Goal: Information Seeking & Learning: Learn about a topic

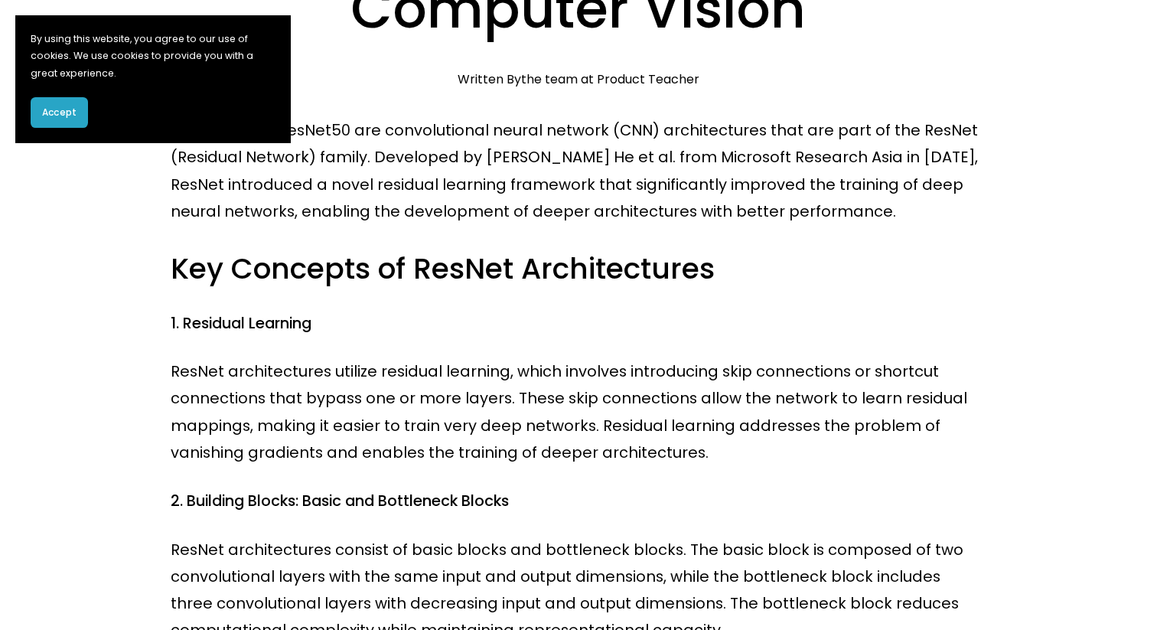
scroll to position [278, 0]
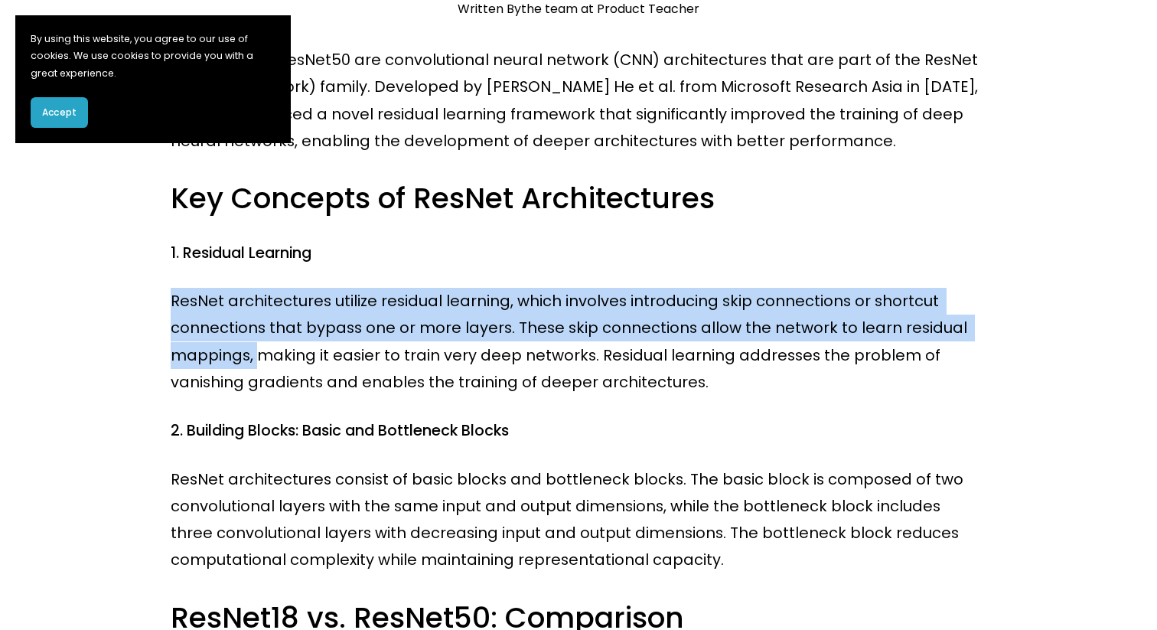
drag, startPoint x: 168, startPoint y: 296, endPoint x: 262, endPoint y: 354, distance: 109.9
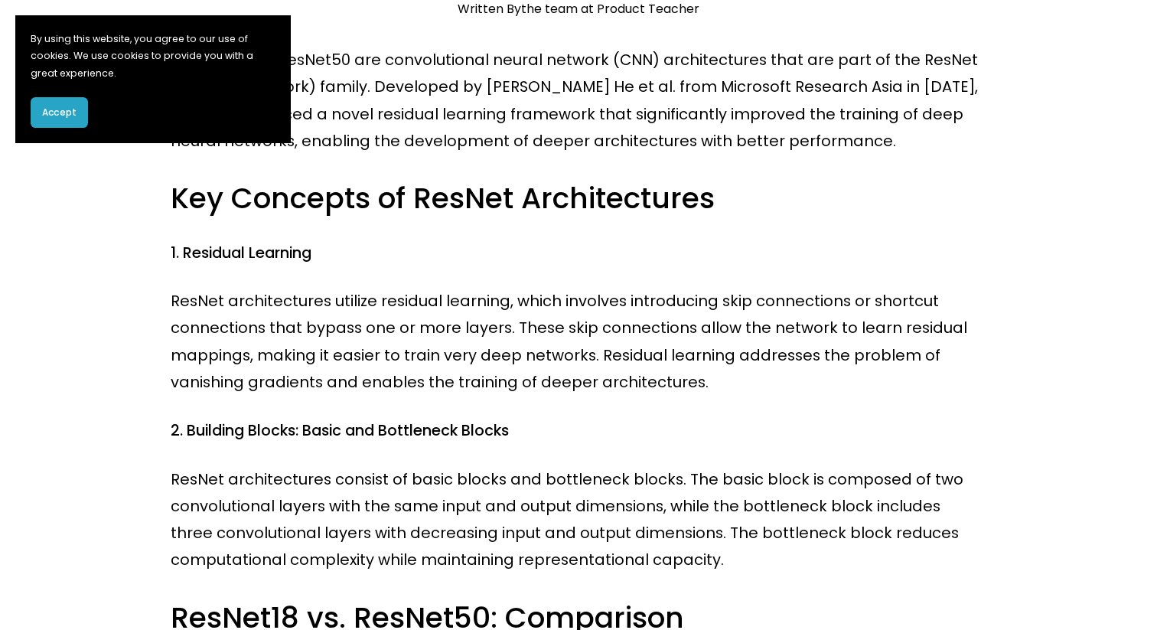
click at [258, 352] on p "ResNet architectures utilize residual learning, which involves introducing skip…" at bounding box center [578, 342] width 815 height 108
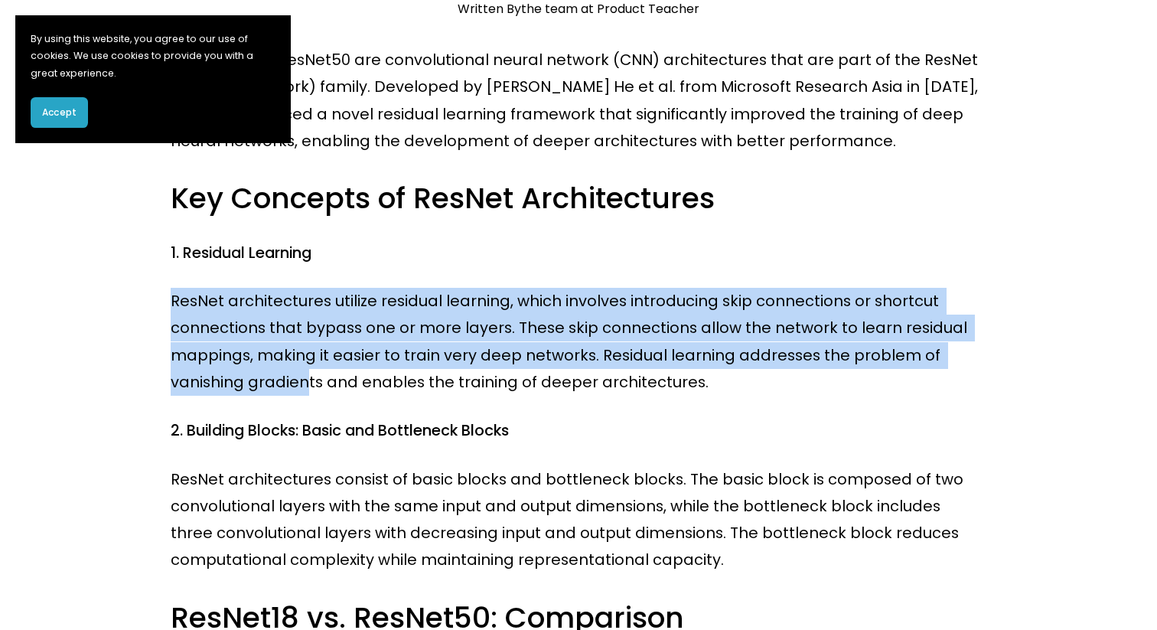
drag, startPoint x: 169, startPoint y: 298, endPoint x: 304, endPoint y: 378, distance: 156.8
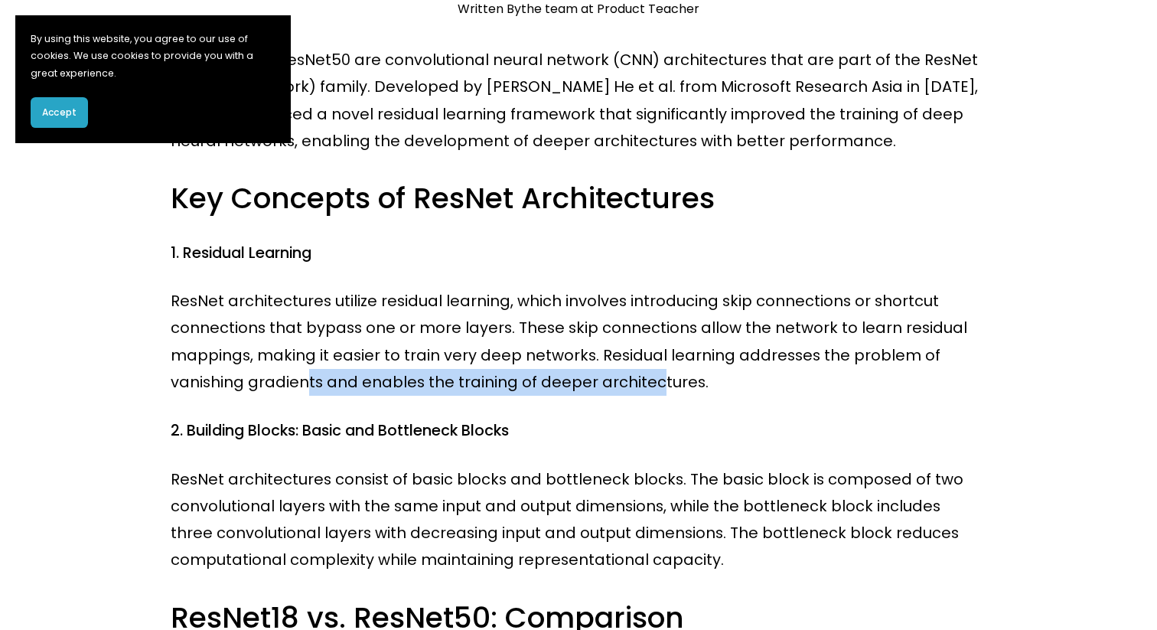
drag, startPoint x: 304, startPoint y: 378, endPoint x: 647, endPoint y: 372, distance: 343.5
click at [647, 372] on p "ResNet architectures utilize residual learning, which involves introducing skip…" at bounding box center [578, 342] width 815 height 108
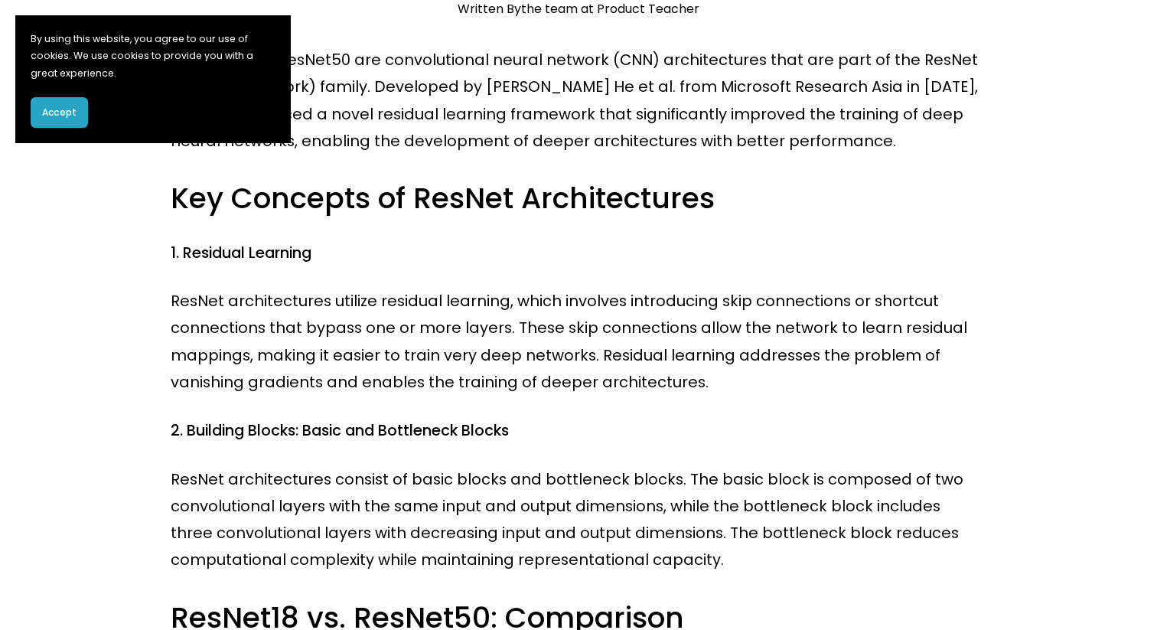
click at [776, 390] on p "ResNet architectures utilize residual learning, which involves introducing skip…" at bounding box center [578, 342] width 815 height 108
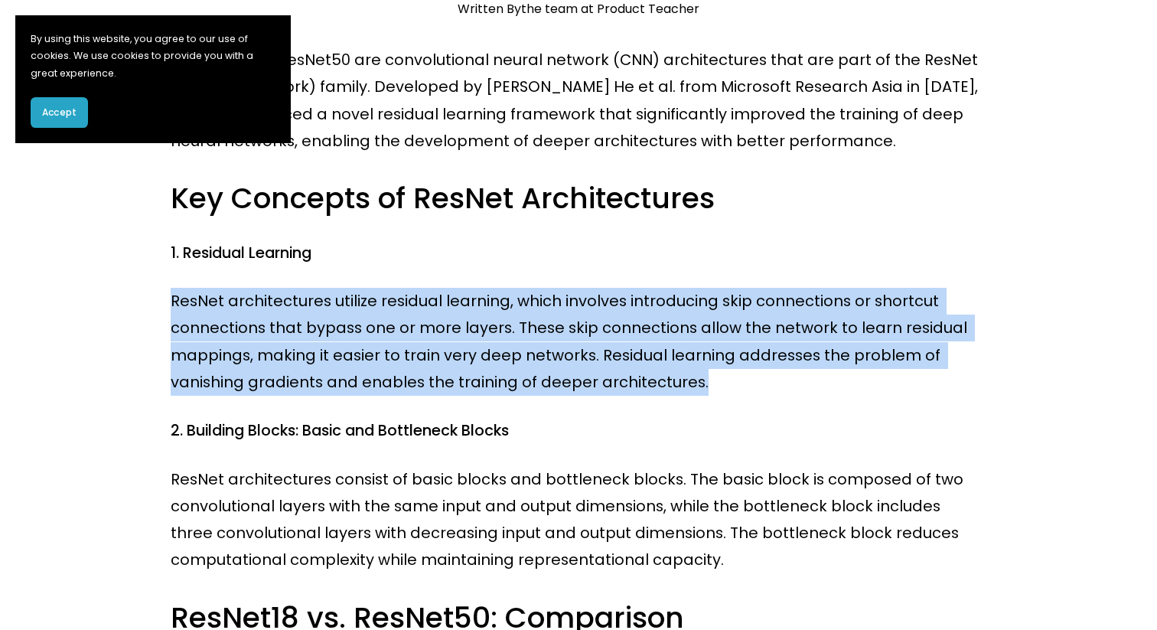
drag, startPoint x: 692, startPoint y: 382, endPoint x: 171, endPoint y: 298, distance: 528.5
click at [171, 298] on p "ResNet architectures utilize residual learning, which involves introducing skip…" at bounding box center [578, 342] width 815 height 108
copy p "ResNet architectures utilize residual learning, which involves introducing skip…"
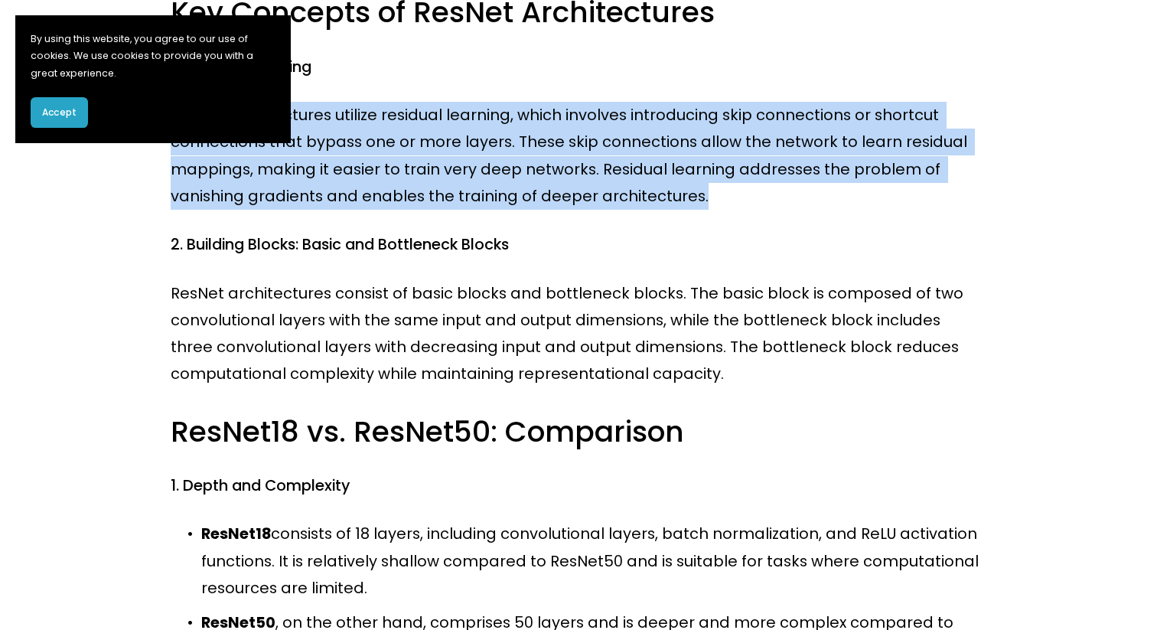
scroll to position [469, 0]
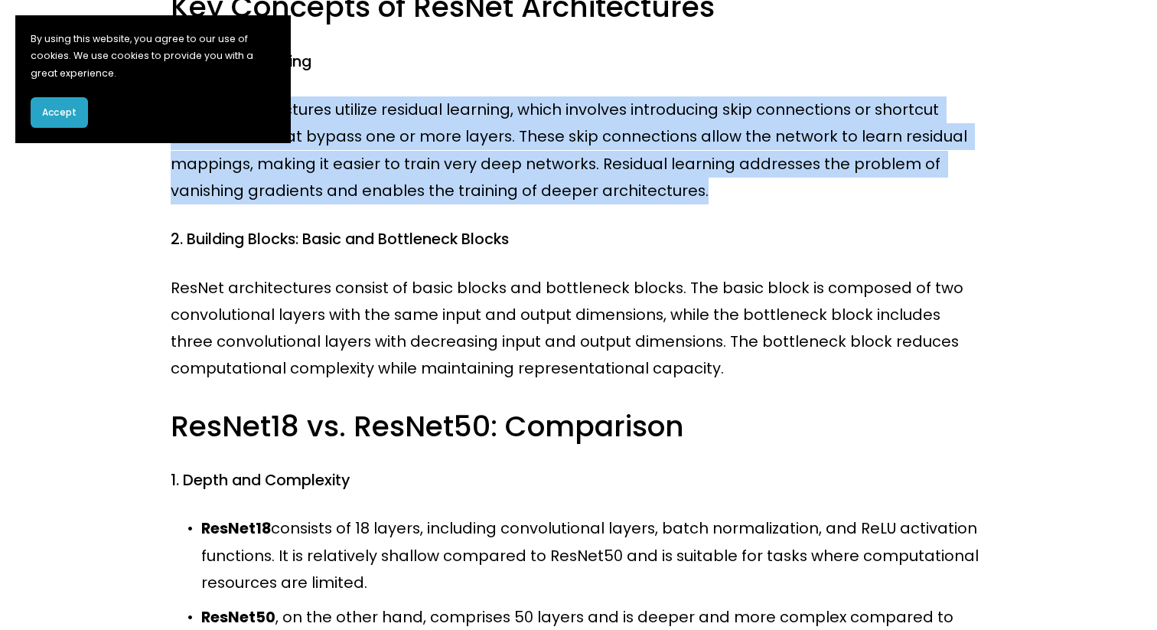
click at [64, 109] on span "Accept" at bounding box center [59, 113] width 34 height 14
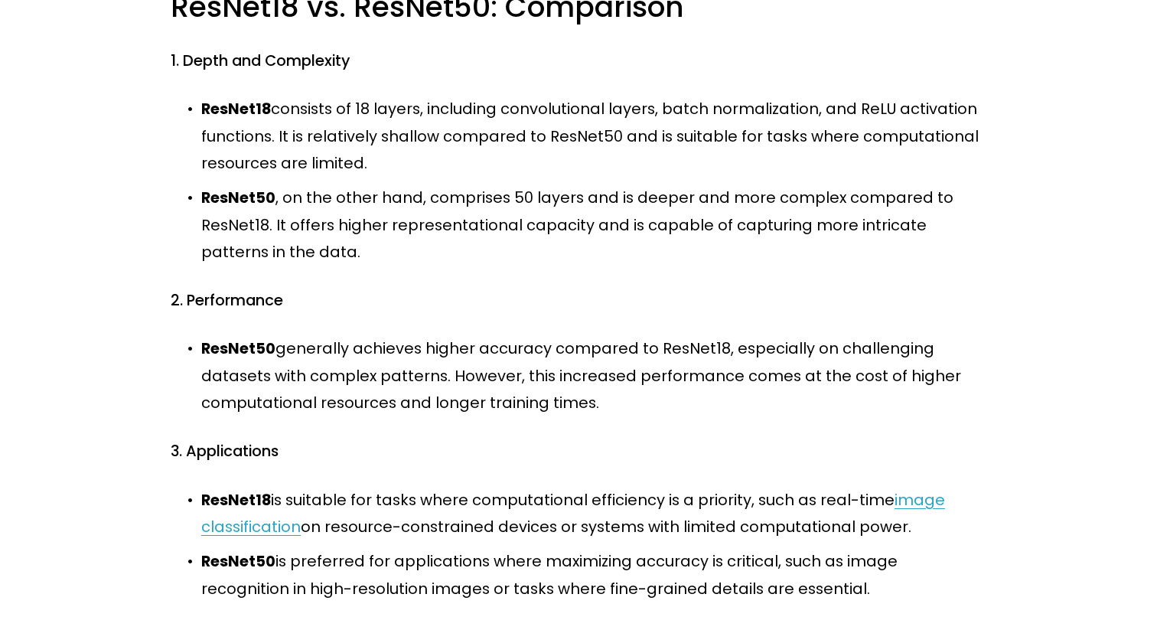
scroll to position [889, 0]
